Goal: Information Seeking & Learning: Learn about a topic

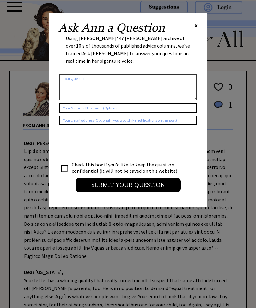
click at [196, 25] on span "X" at bounding box center [195, 25] width 3 height 6
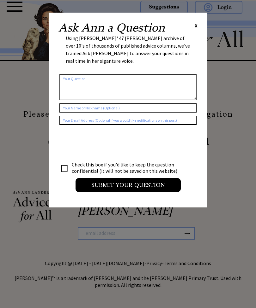
click at [196, 24] on span "X" at bounding box center [195, 25] width 3 height 6
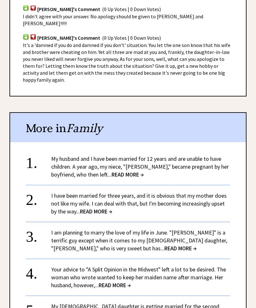
scroll to position [449, 0]
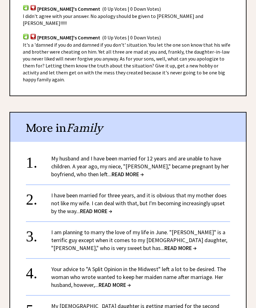
click at [112, 155] on link "My husband and I have been married for 12 years and are unable to have children…" at bounding box center [139, 166] width 177 height 23
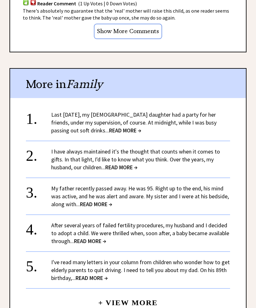
scroll to position [627, 0]
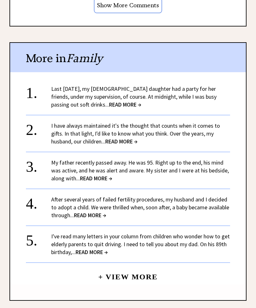
click at [109, 101] on span "READ MORE →" at bounding box center [125, 104] width 32 height 7
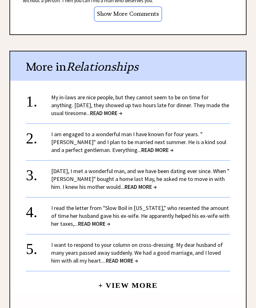
scroll to position [599, 0]
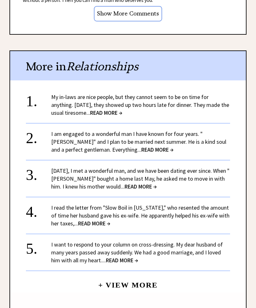
click at [136, 93] on link "My in-laws are nice people, but they cannot seem to be on time for anything. [D…" at bounding box center [140, 104] width 178 height 23
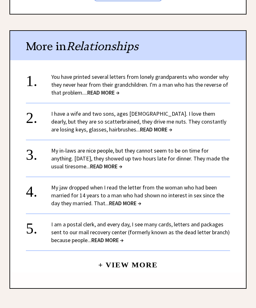
scroll to position [620, 0]
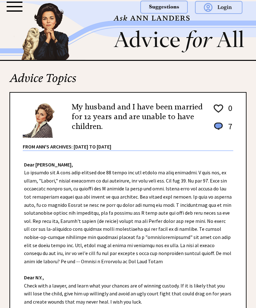
scroll to position [647, 0]
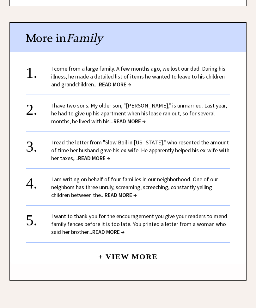
click at [131, 192] on span "READ MORE →" at bounding box center [120, 195] width 32 height 7
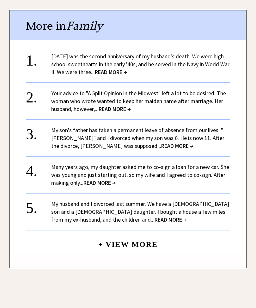
scroll to position [658, 0]
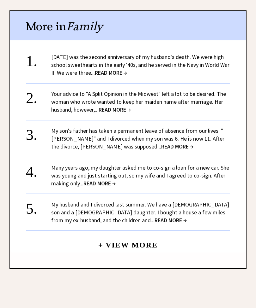
click at [105, 180] on span "READ MORE →" at bounding box center [99, 183] width 32 height 7
